Goal: Transaction & Acquisition: Purchase product/service

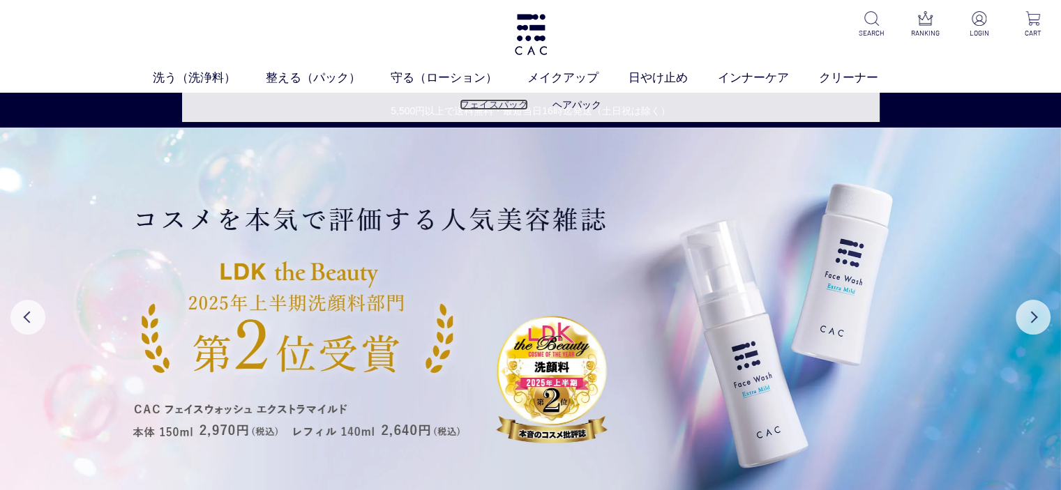
click at [485, 108] on link "フェイスパック" at bounding box center [494, 104] width 68 height 11
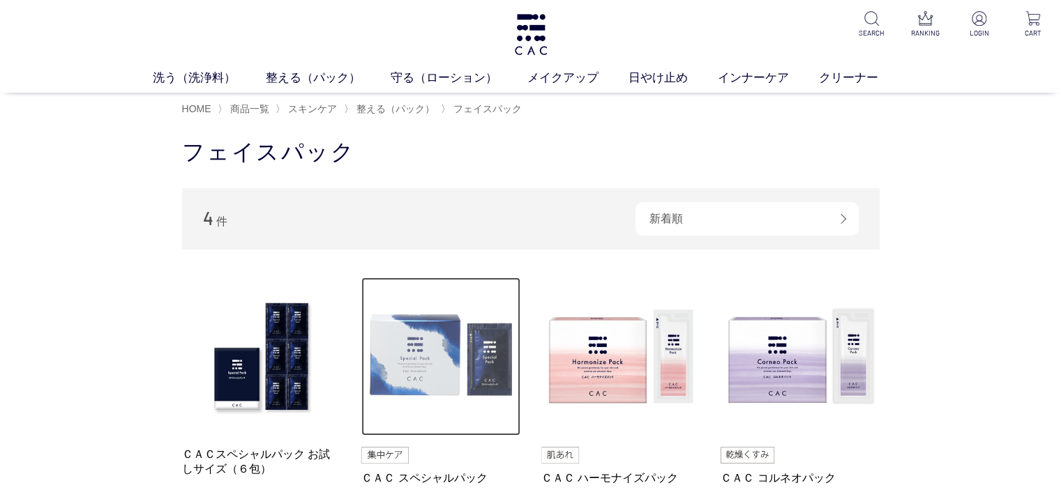
click at [468, 370] on img at bounding box center [440, 357] width 159 height 159
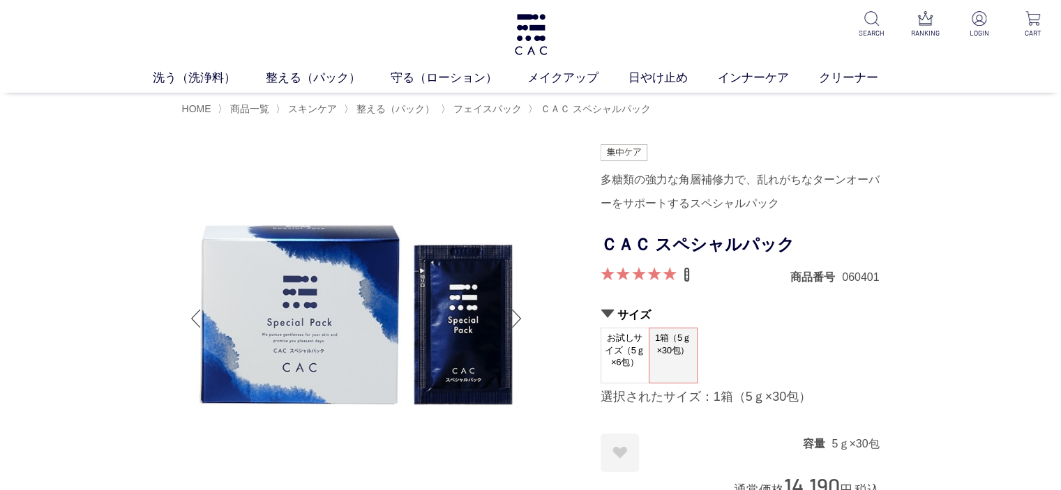
click at [688, 277] on link "8" at bounding box center [687, 274] width 6 height 15
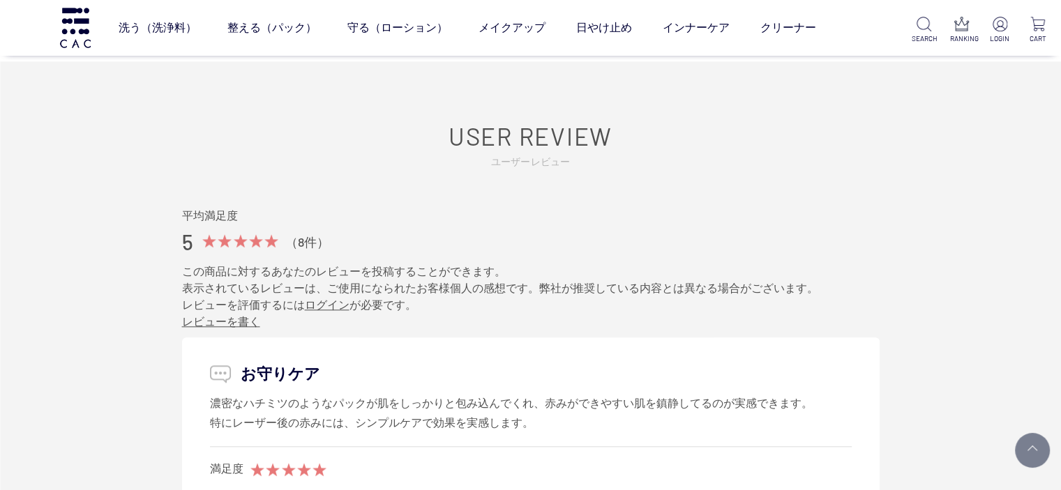
scroll to position [6942, 0]
